Goal: Transaction & Acquisition: Download file/media

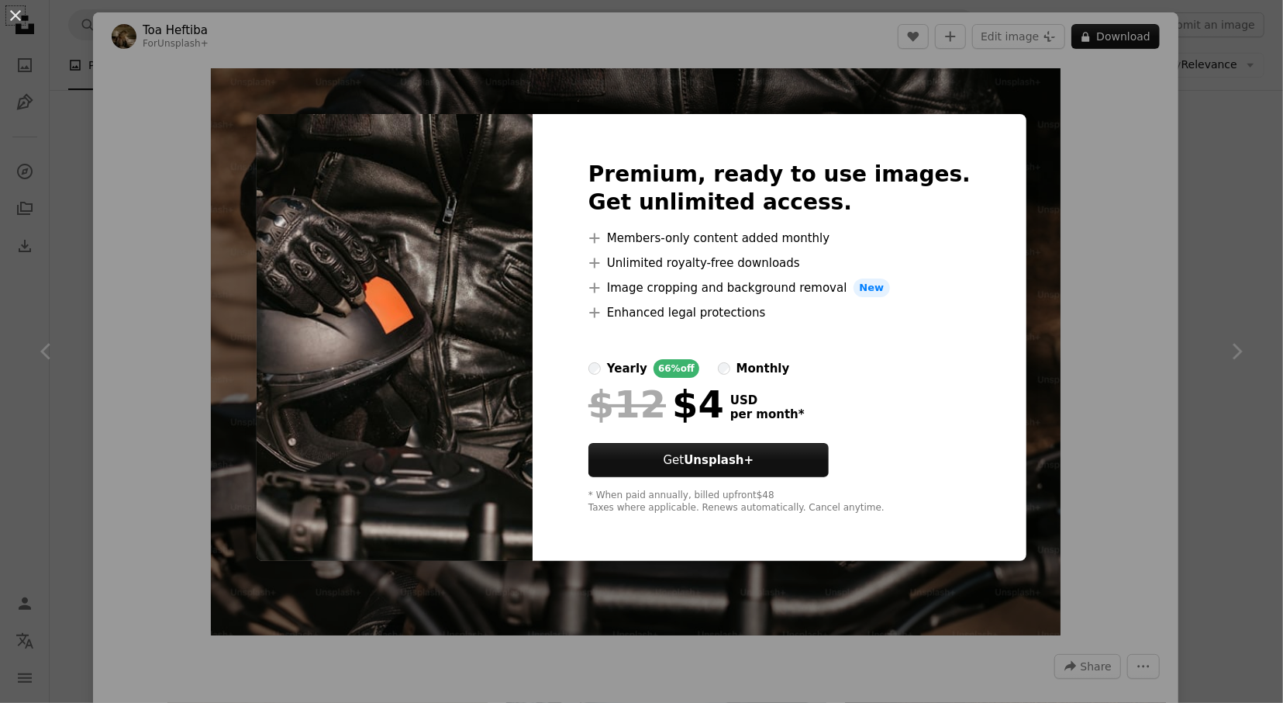
scroll to position [7716, 0]
click at [1038, 118] on div "An X shape Premium, ready to use images. Get unlimited access. A plus sign Memb…" at bounding box center [641, 351] width 1283 height 703
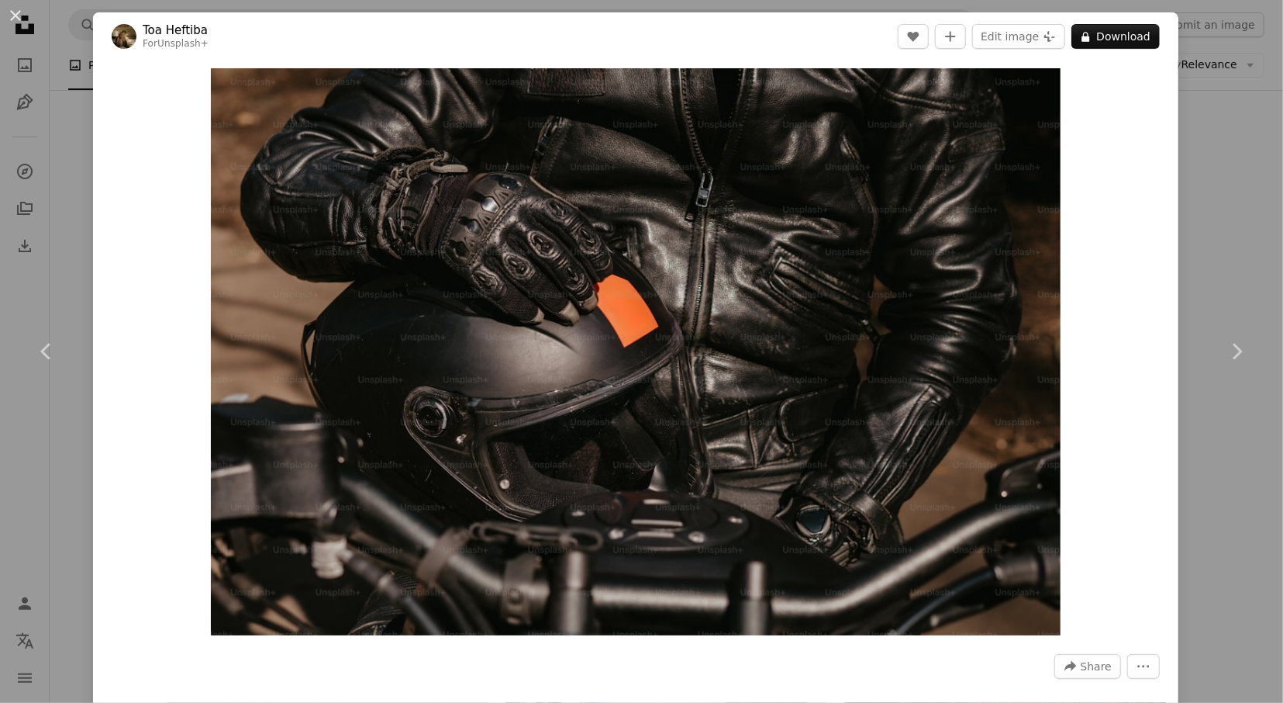
click at [1241, 158] on div "An X shape Chevron left Chevron right Toa Heftiba For Unsplash+ A heart A plus …" at bounding box center [641, 351] width 1283 height 703
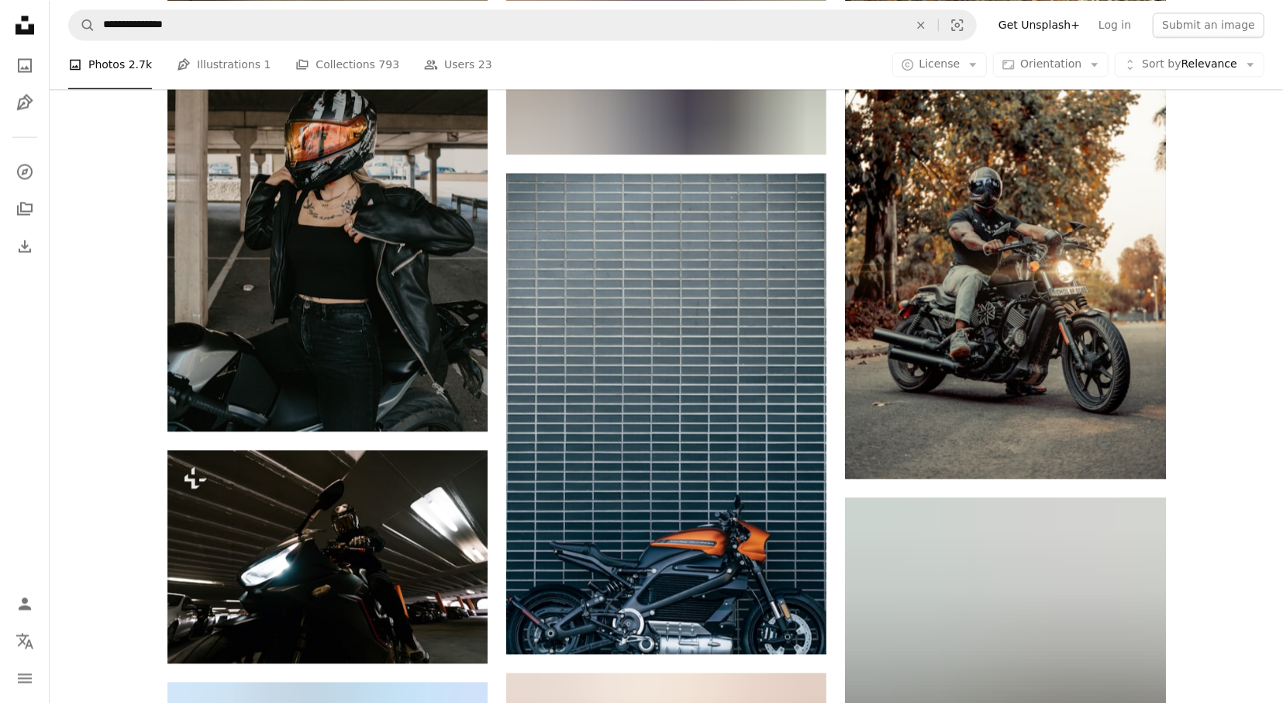
scroll to position [13485, 0]
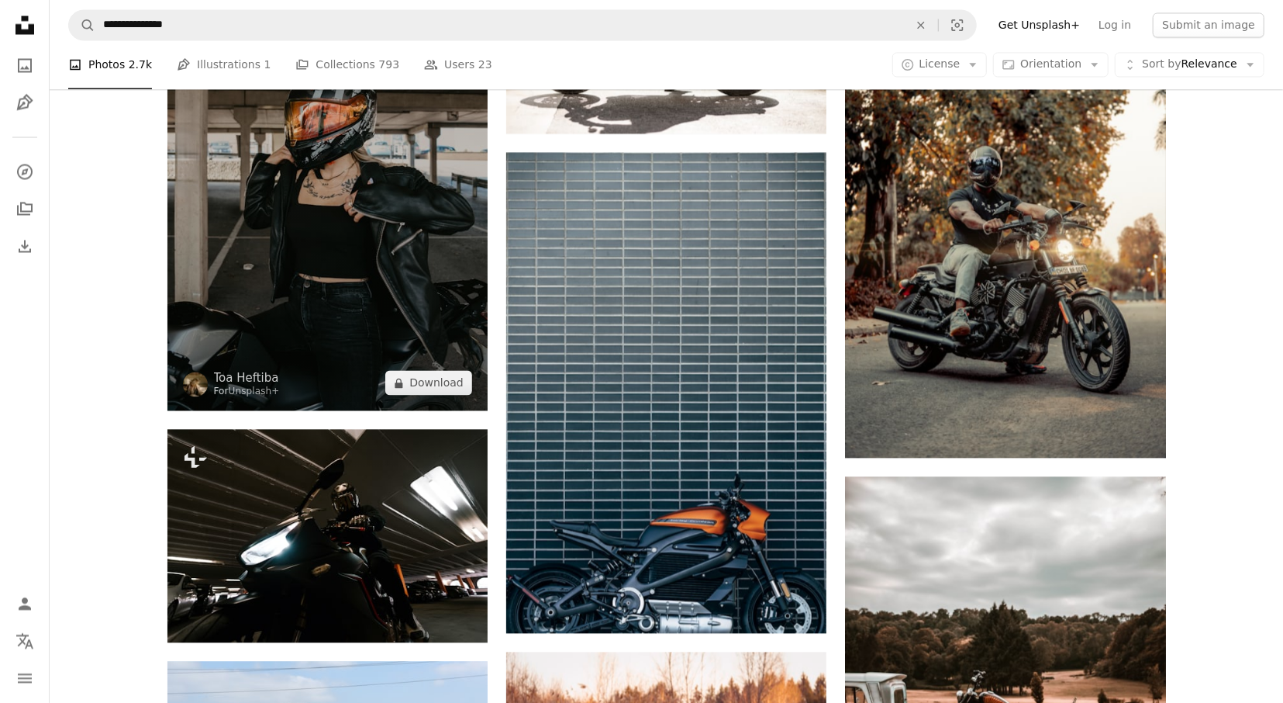
click at [322, 241] on img at bounding box center [327, 169] width 320 height 481
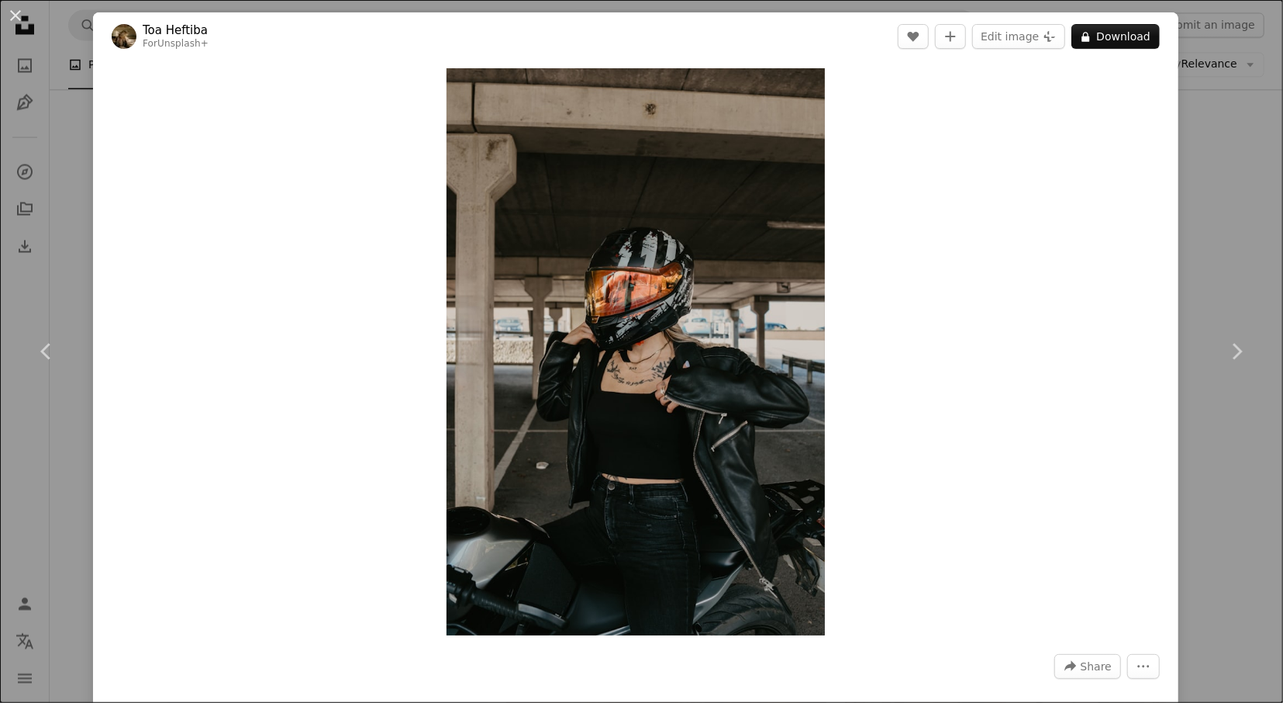
click at [1228, 156] on div "An X shape Chevron left Chevron right Toa Heftiba For Unsplash+ A heart A plus …" at bounding box center [641, 351] width 1283 height 703
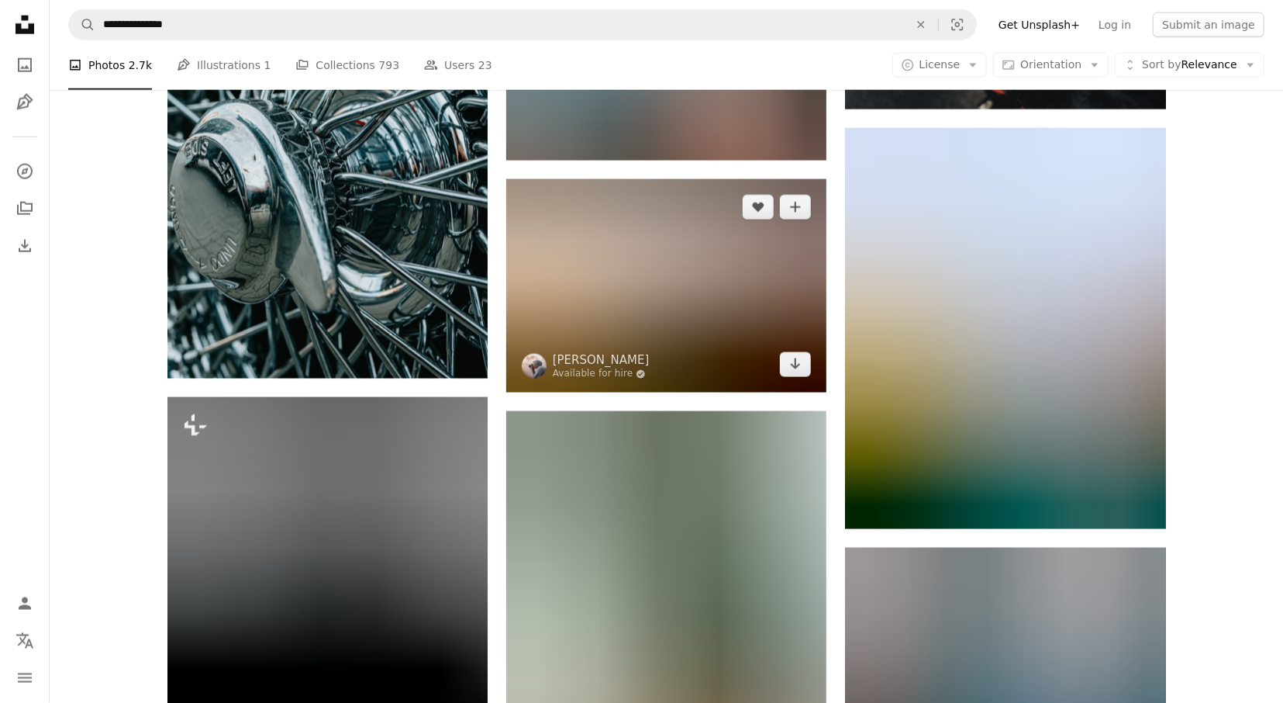
scroll to position [20409, 0]
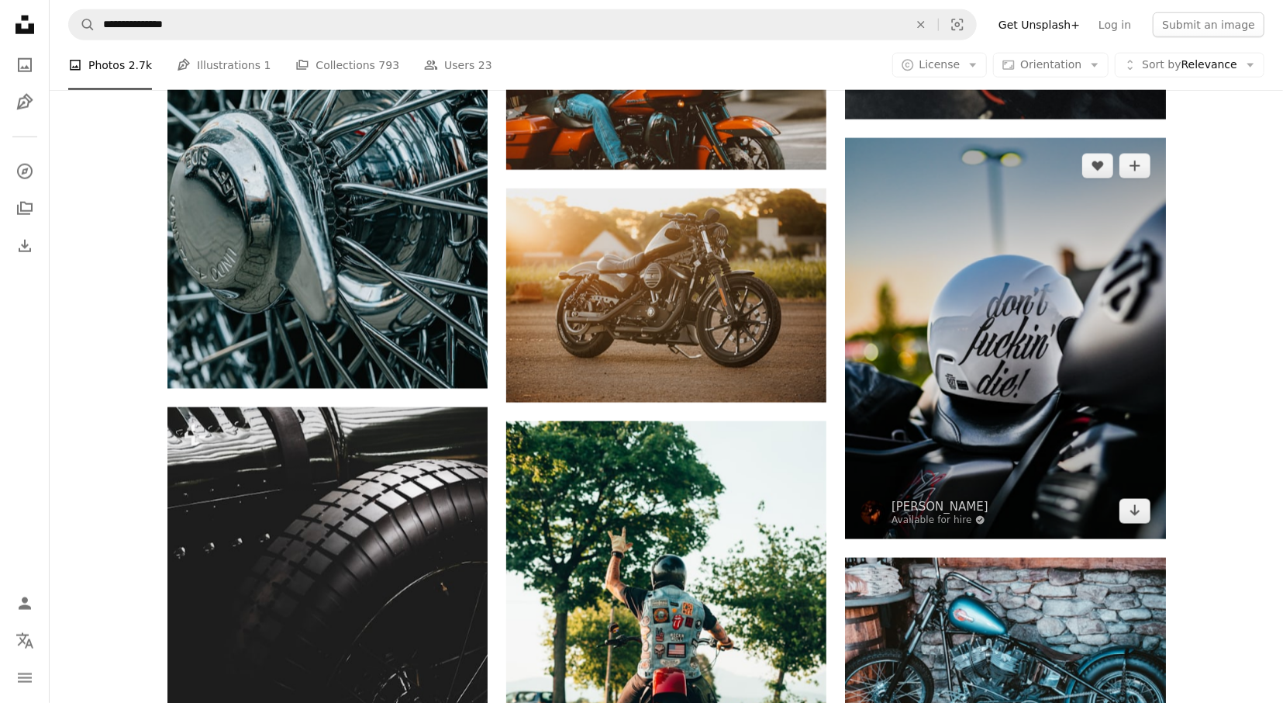
click at [1088, 336] on img at bounding box center [1005, 338] width 320 height 401
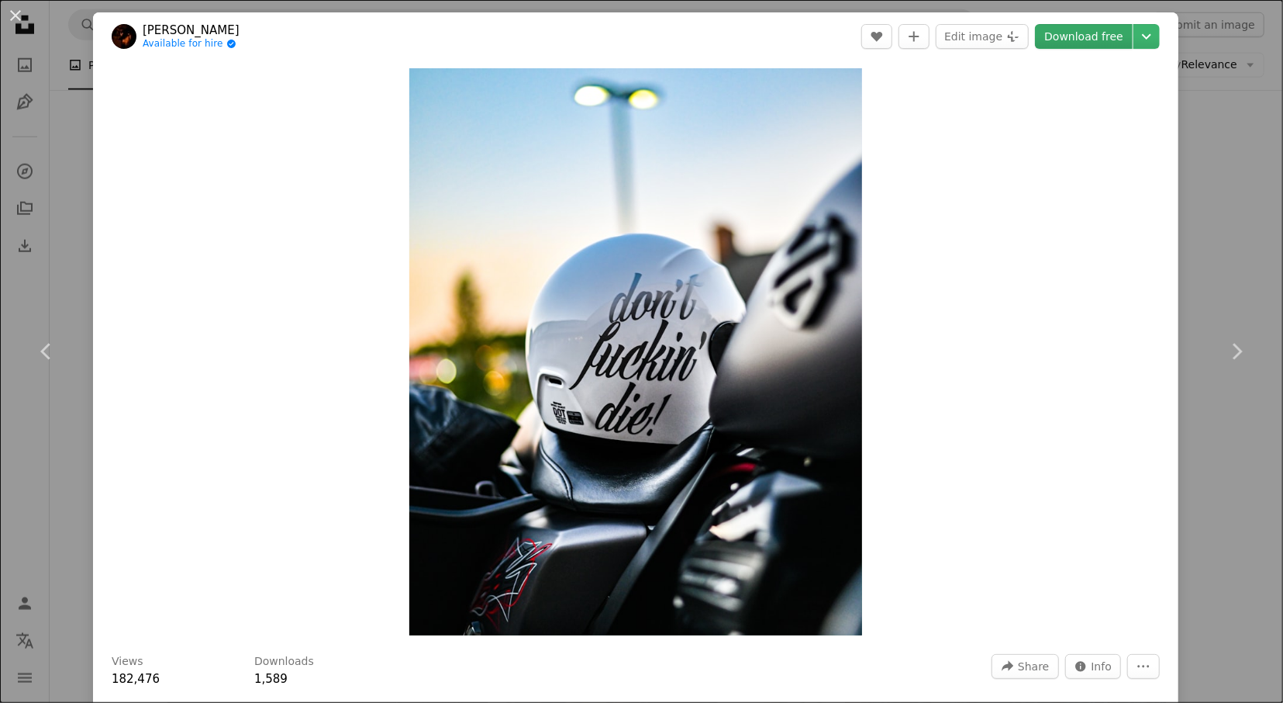
click at [1110, 40] on link "Download free" at bounding box center [1084, 36] width 98 height 25
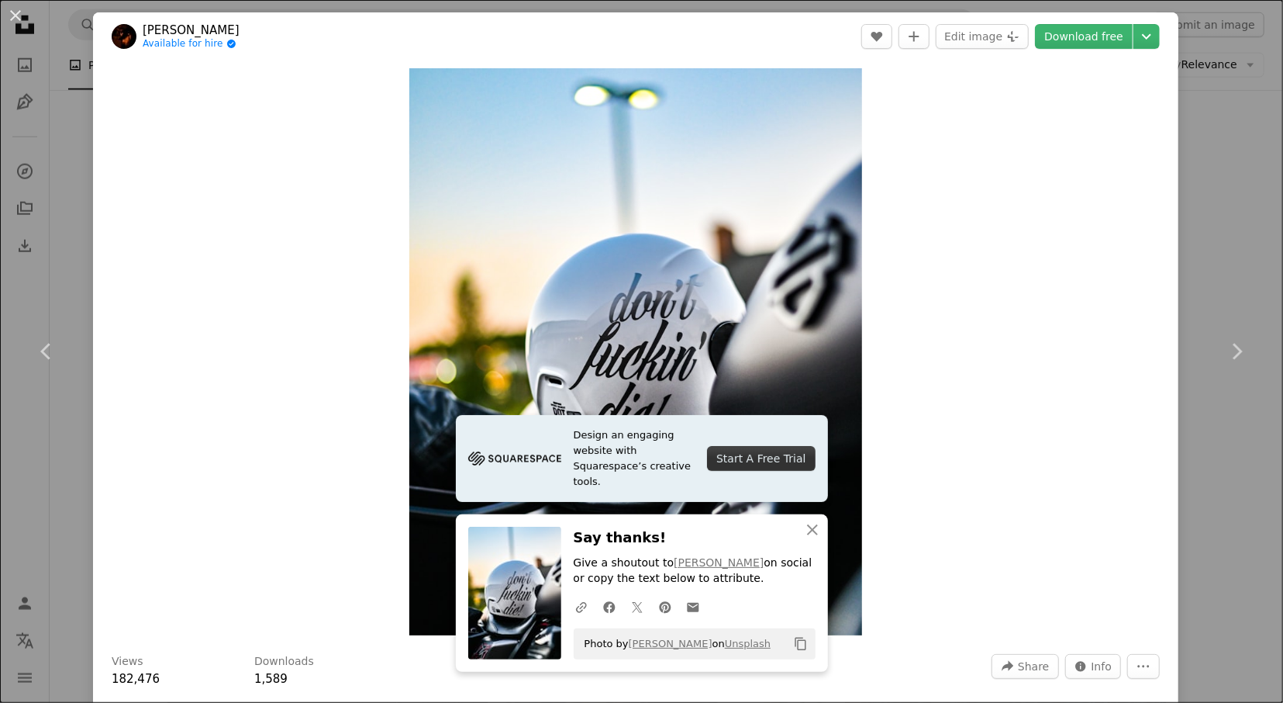
click at [1202, 116] on div "An X shape Chevron left Chevron right Design an engaging website with Squarespa…" at bounding box center [641, 351] width 1283 height 703
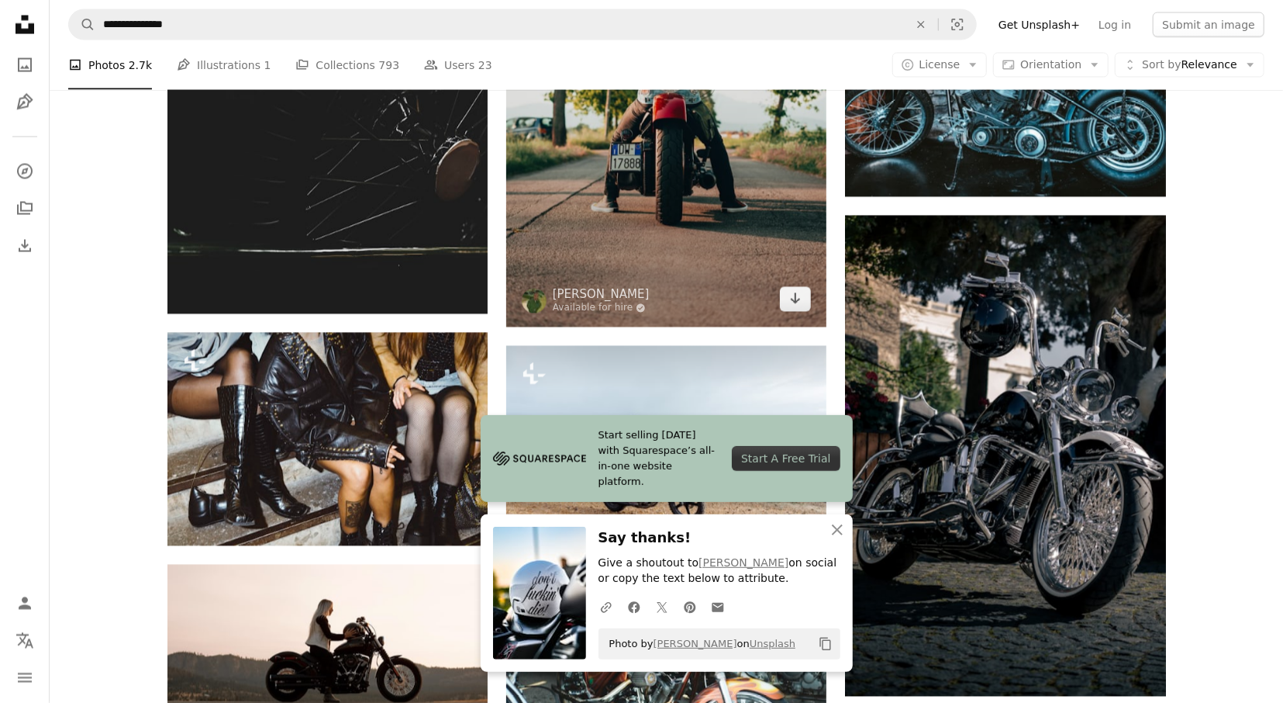
scroll to position [20985, 0]
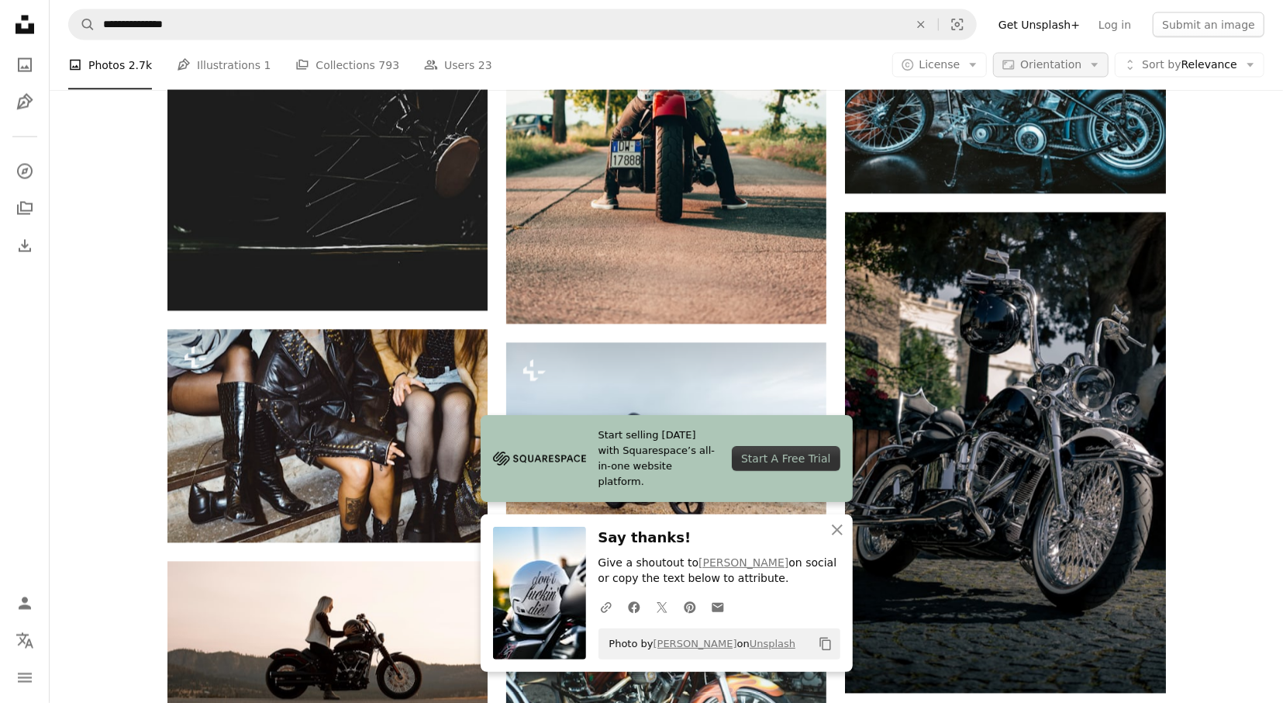
click at [1082, 61] on span "Orientation" at bounding box center [1050, 64] width 61 height 12
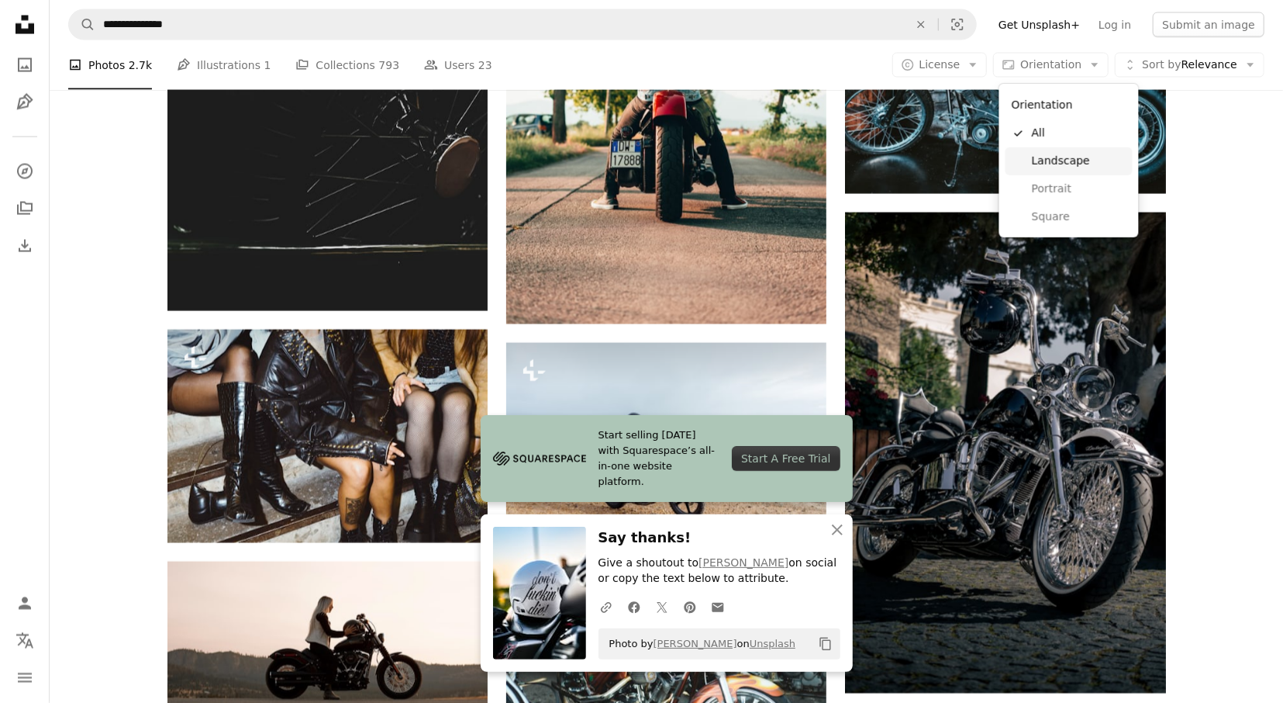
click at [1060, 157] on span "Landscape" at bounding box center [1079, 162] width 95 height 16
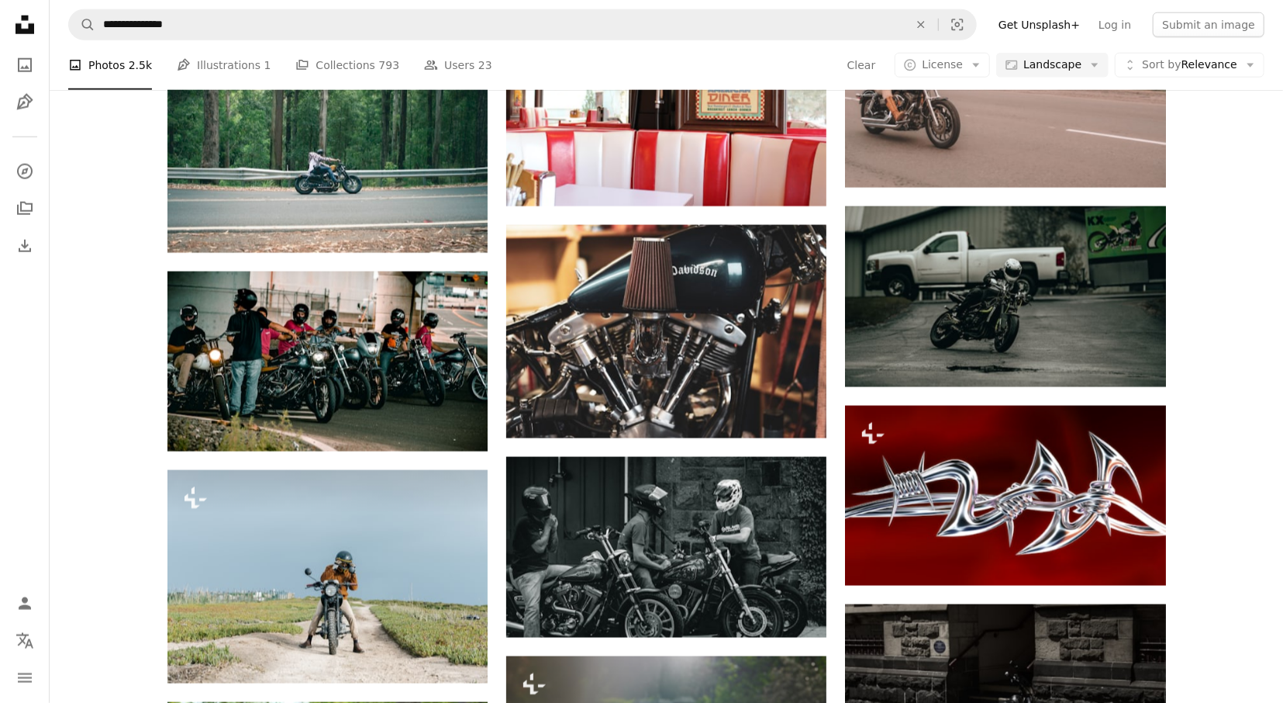
scroll to position [35865, 0]
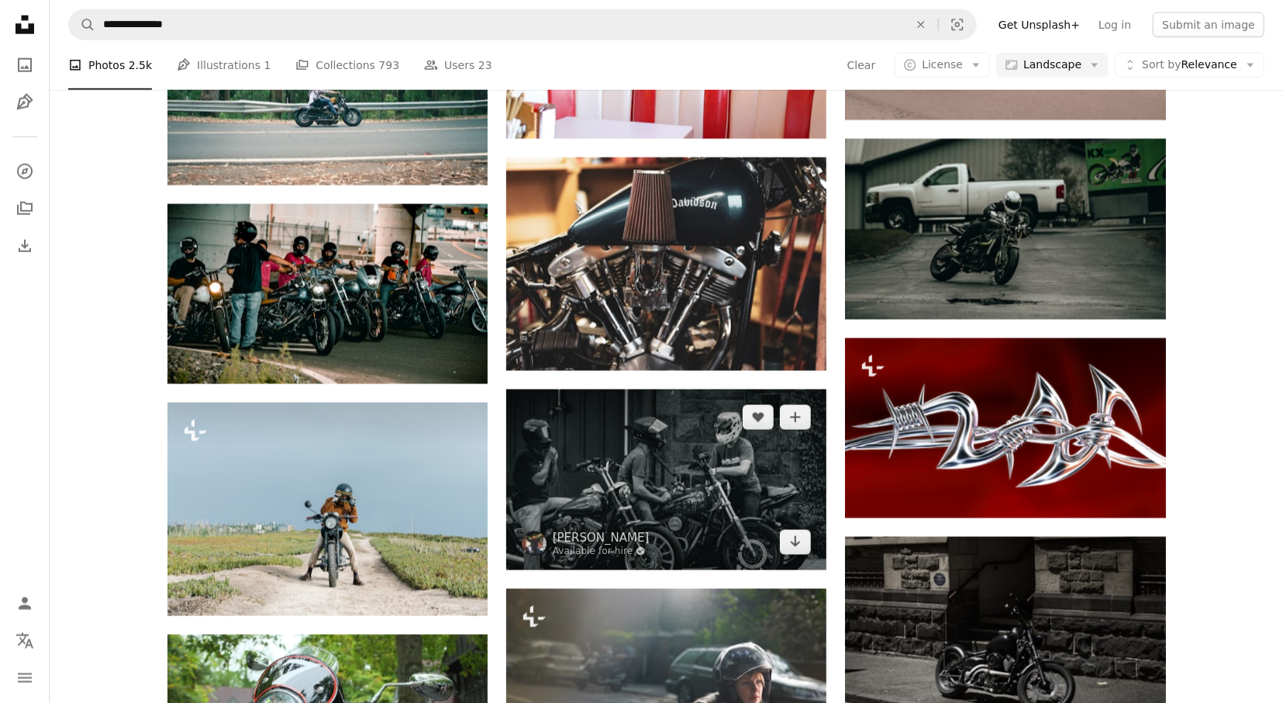
click at [730, 489] on img at bounding box center [666, 479] width 320 height 180
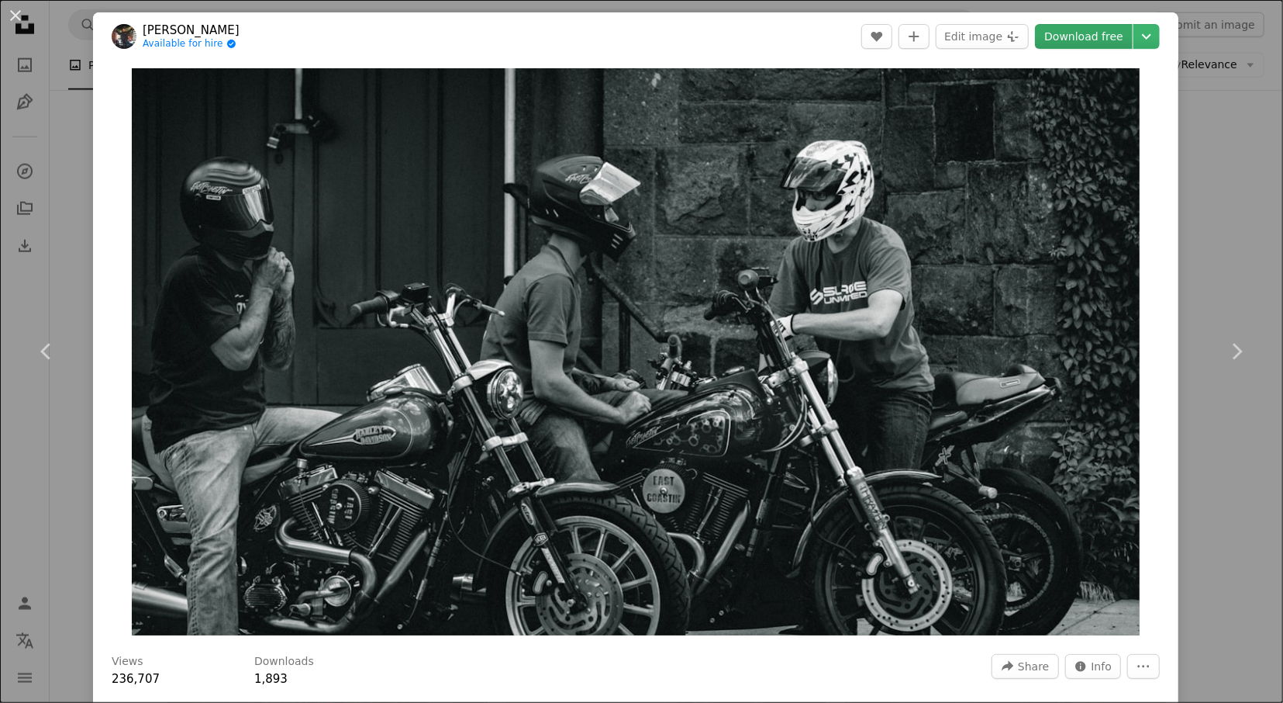
click at [1120, 39] on link "Download free" at bounding box center [1084, 36] width 98 height 25
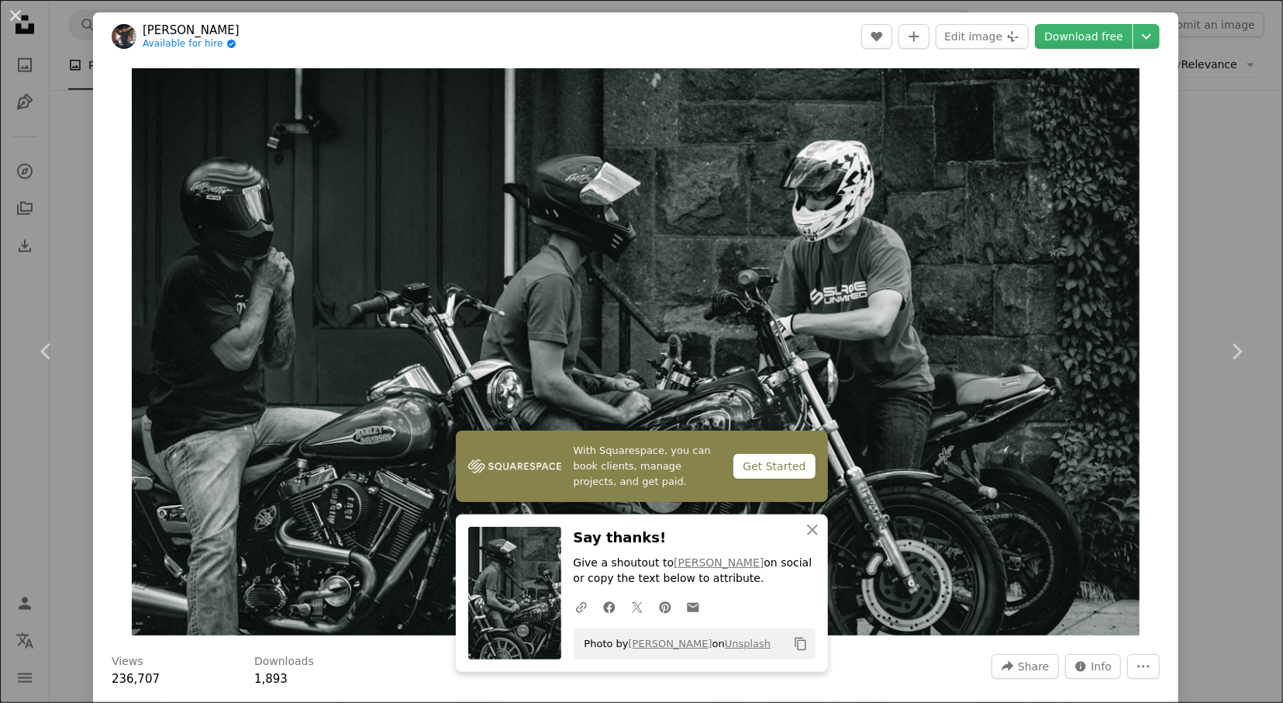
click at [1231, 110] on div "An X shape Chevron left Chevron right With Squarespace, you can book clients, m…" at bounding box center [641, 351] width 1283 height 703
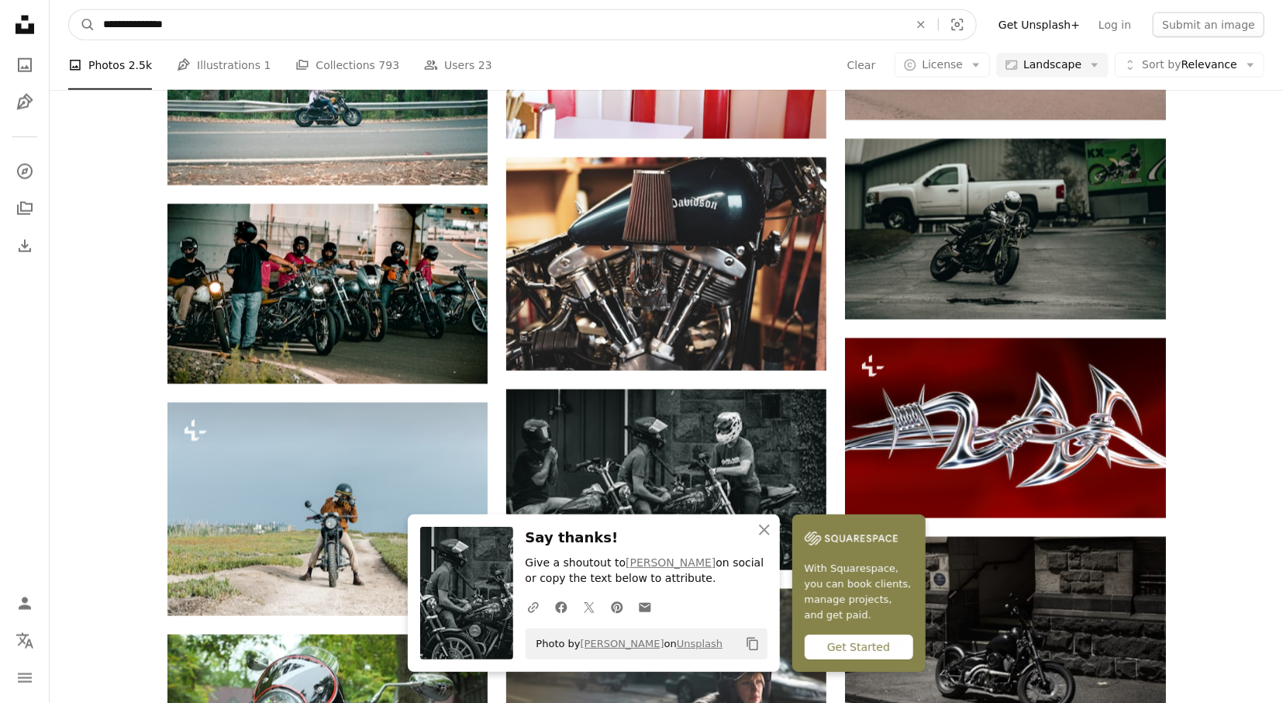
drag, startPoint x: 292, startPoint y: 29, endPoint x: 60, endPoint y: 32, distance: 232.6
click at [95, 32] on input "**********" at bounding box center [499, 24] width 809 height 29
paste input "Find visuals sitewide"
type input "**********"
click button "A magnifying glass" at bounding box center [82, 24] width 26 height 29
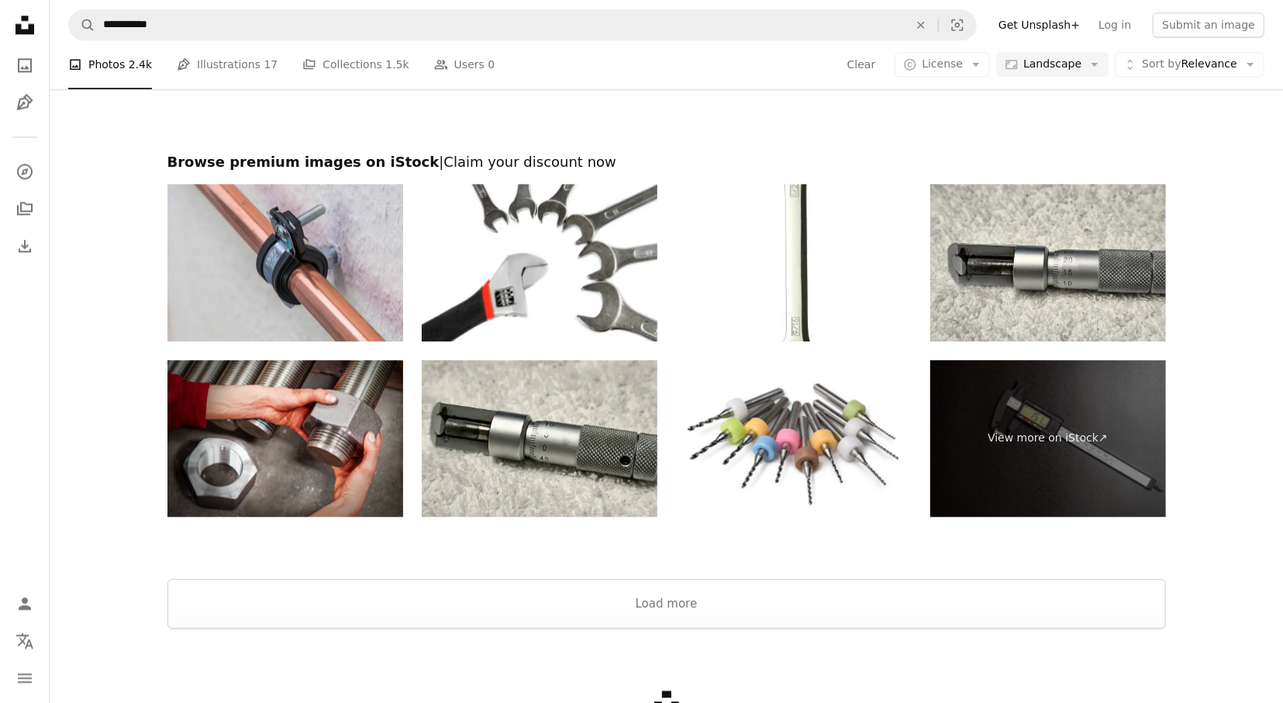
scroll to position [2508, 0]
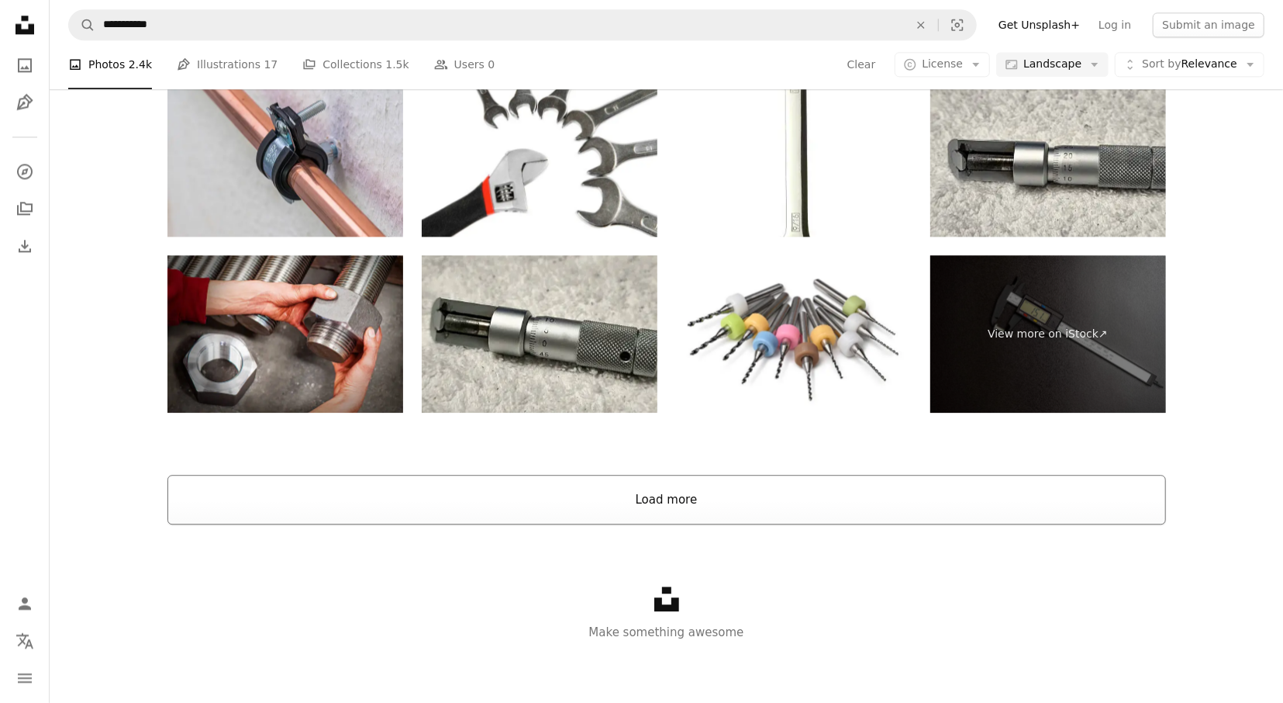
click at [704, 511] on button "Load more" at bounding box center [666, 500] width 999 height 50
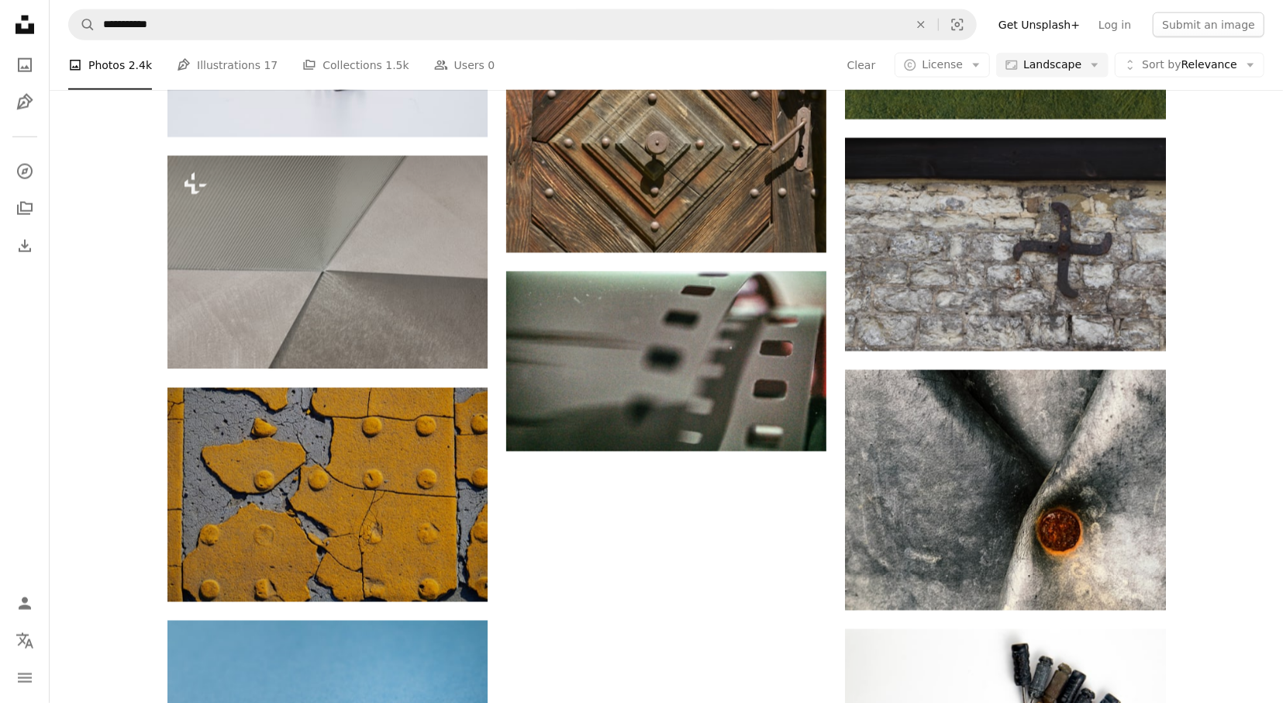
scroll to position [47544, 0]
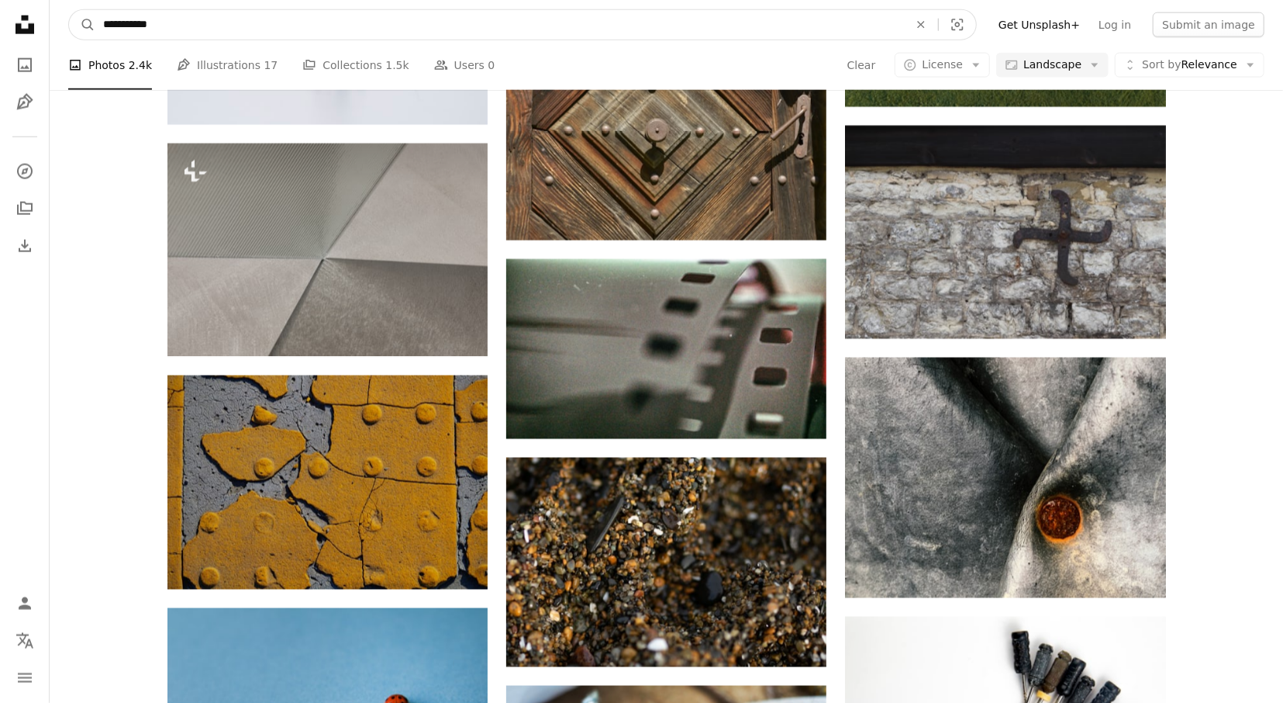
drag, startPoint x: 179, startPoint y: 27, endPoint x: 103, endPoint y: 26, distance: 76.0
click at [95, 24] on input "**********" at bounding box center [499, 24] width 809 height 29
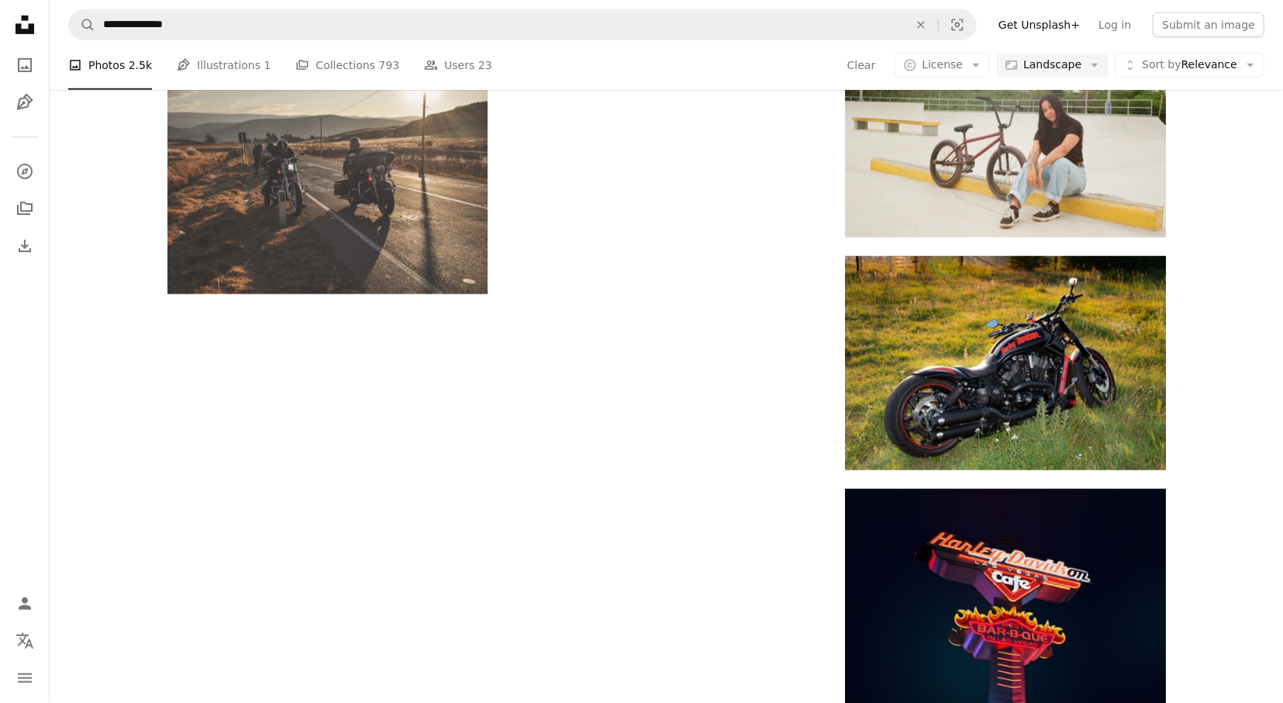
scroll to position [35865, 0]
